Goal: Task Accomplishment & Management: Use online tool/utility

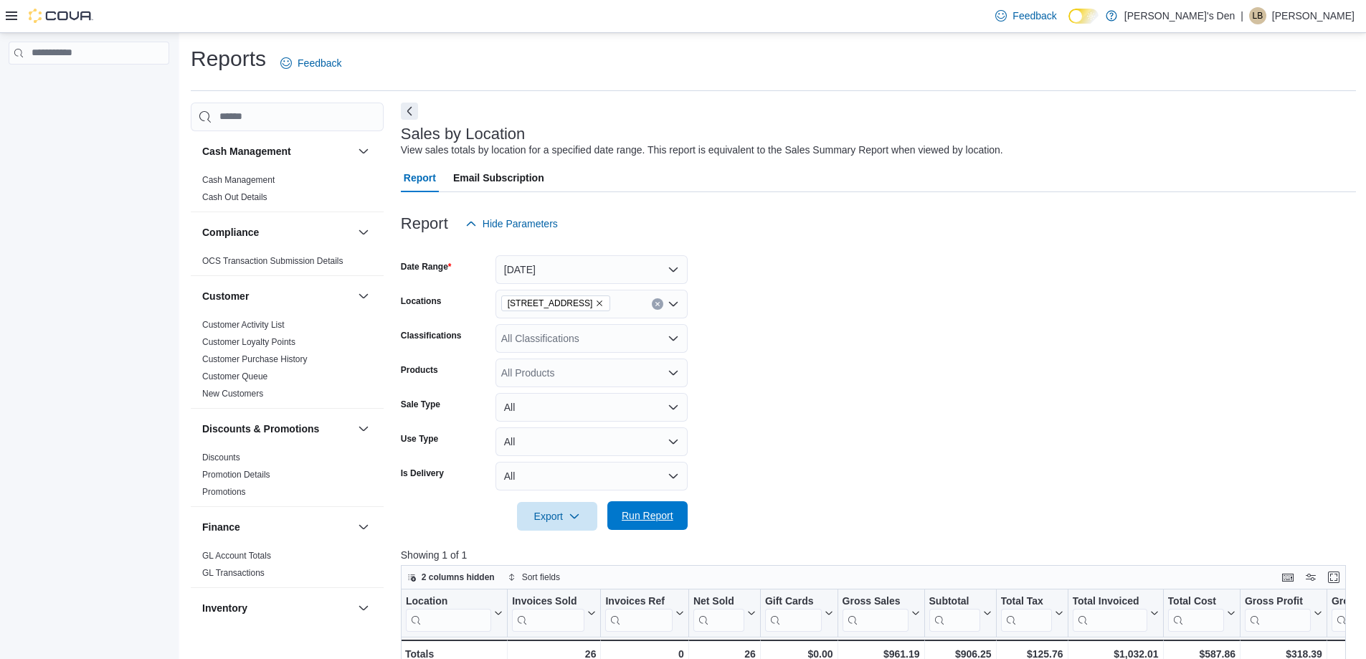
click at [642, 516] on span "Run Report" at bounding box center [648, 515] width 52 height 14
click at [661, 511] on span "Run Report" at bounding box center [648, 515] width 52 height 14
